Goal: Task Accomplishment & Management: Use online tool/utility

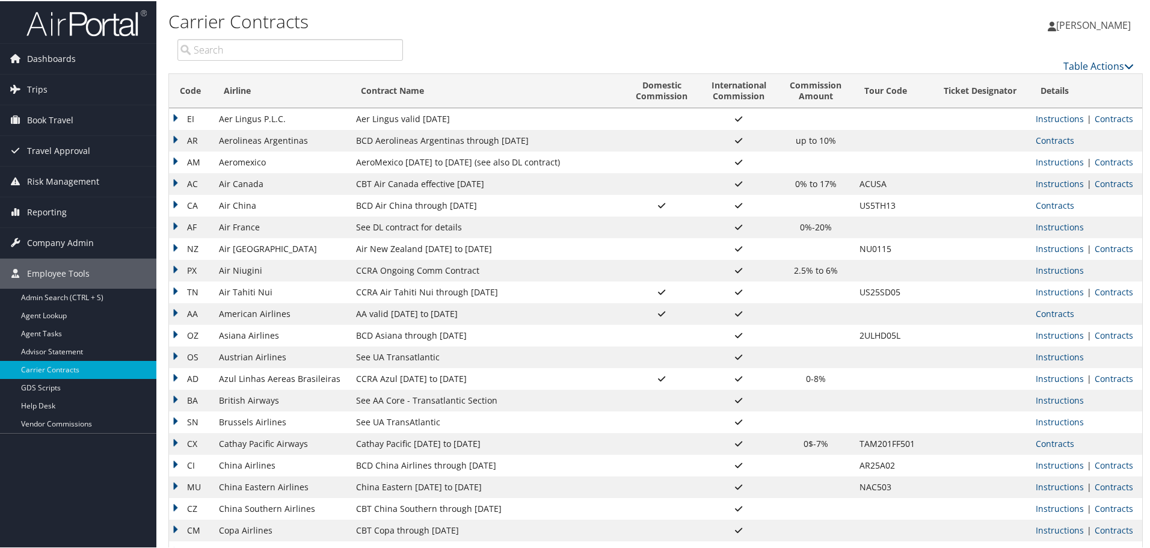
click at [309, 49] on input "search" at bounding box center [290, 49] width 226 height 22
click at [1063, 313] on link "Contracts" at bounding box center [1055, 312] width 39 height 11
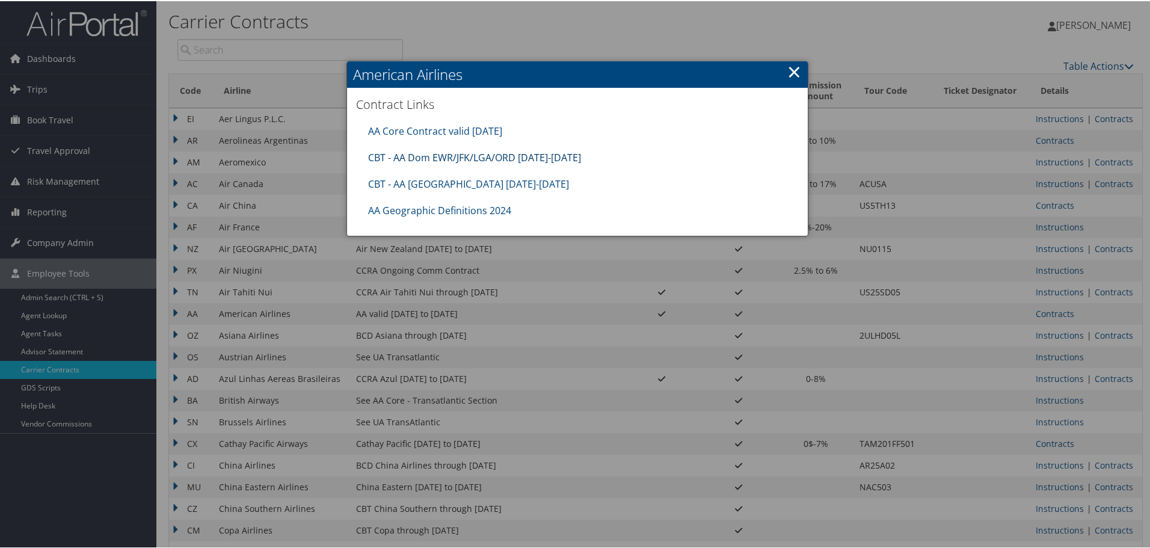
click at [462, 158] on link "CBT - AA Dom EWR/JFK/LGA/ORD [DATE]-[DATE]" at bounding box center [474, 156] width 213 height 13
click at [1002, 114] on div at bounding box center [577, 274] width 1155 height 548
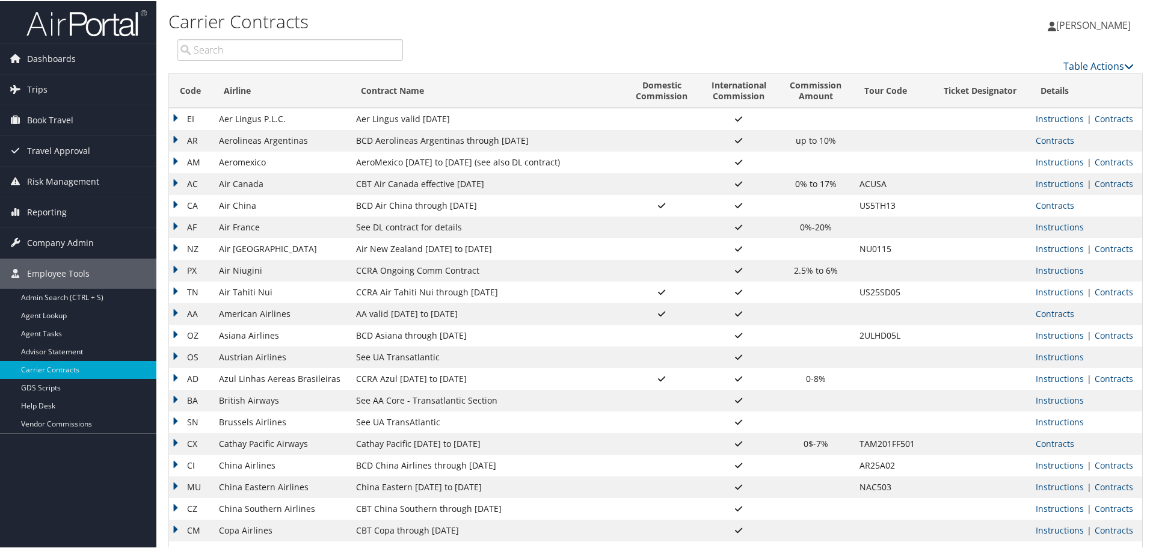
drag, startPoint x: 1093, startPoint y: 0, endPoint x: 671, endPoint y: 27, distance: 422.6
click at [671, 27] on h1 "Carrier Contracts" at bounding box center [493, 20] width 650 height 25
